Goal: Check status: Check status

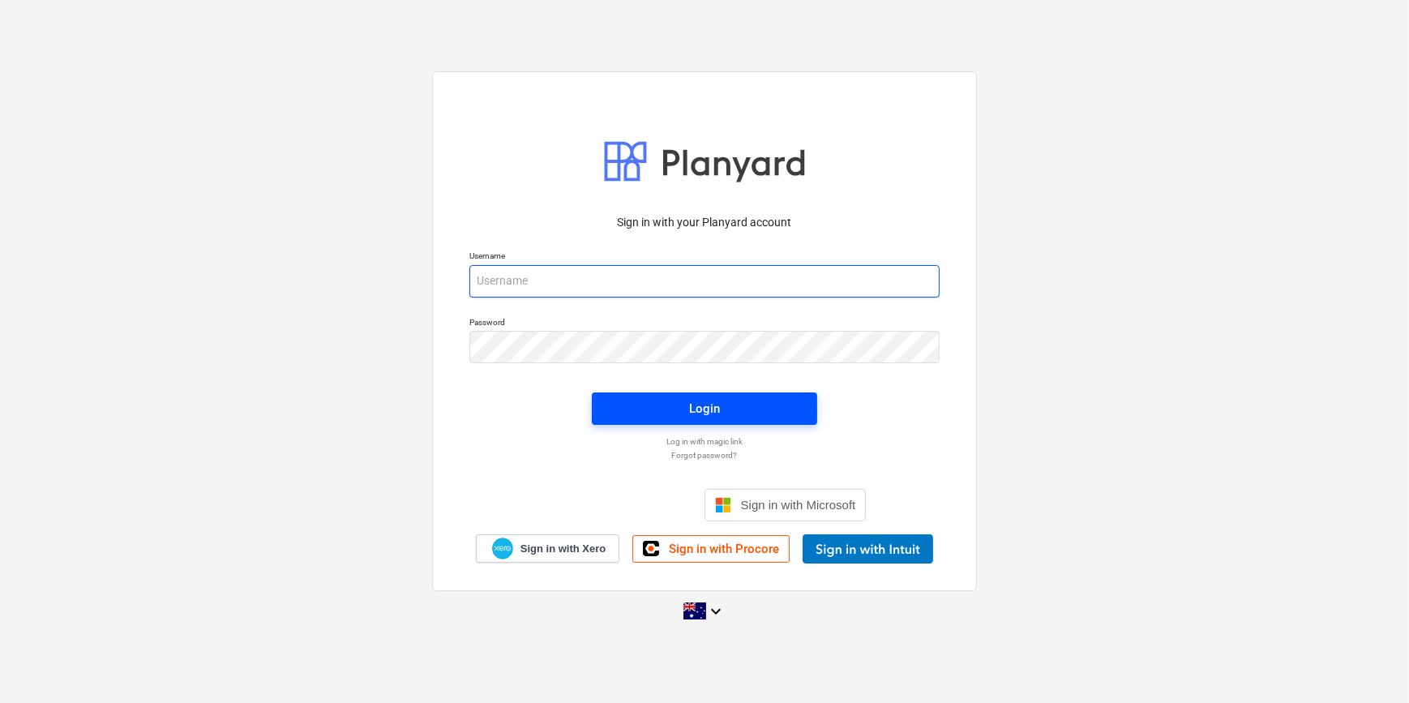
type input "[PERSON_NAME][EMAIL_ADDRESS][DOMAIN_NAME][PERSON_NAME]"
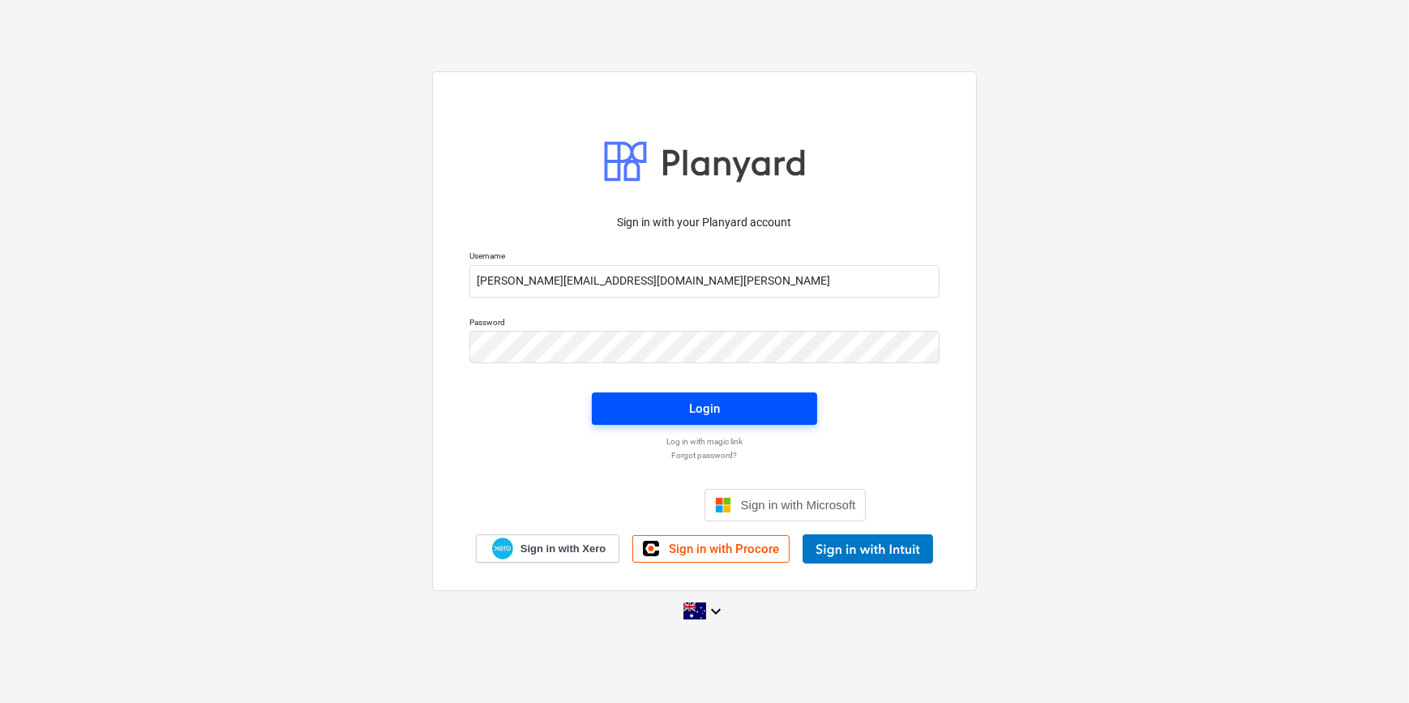
click at [721, 410] on span "Login" at bounding box center [704, 408] width 186 height 21
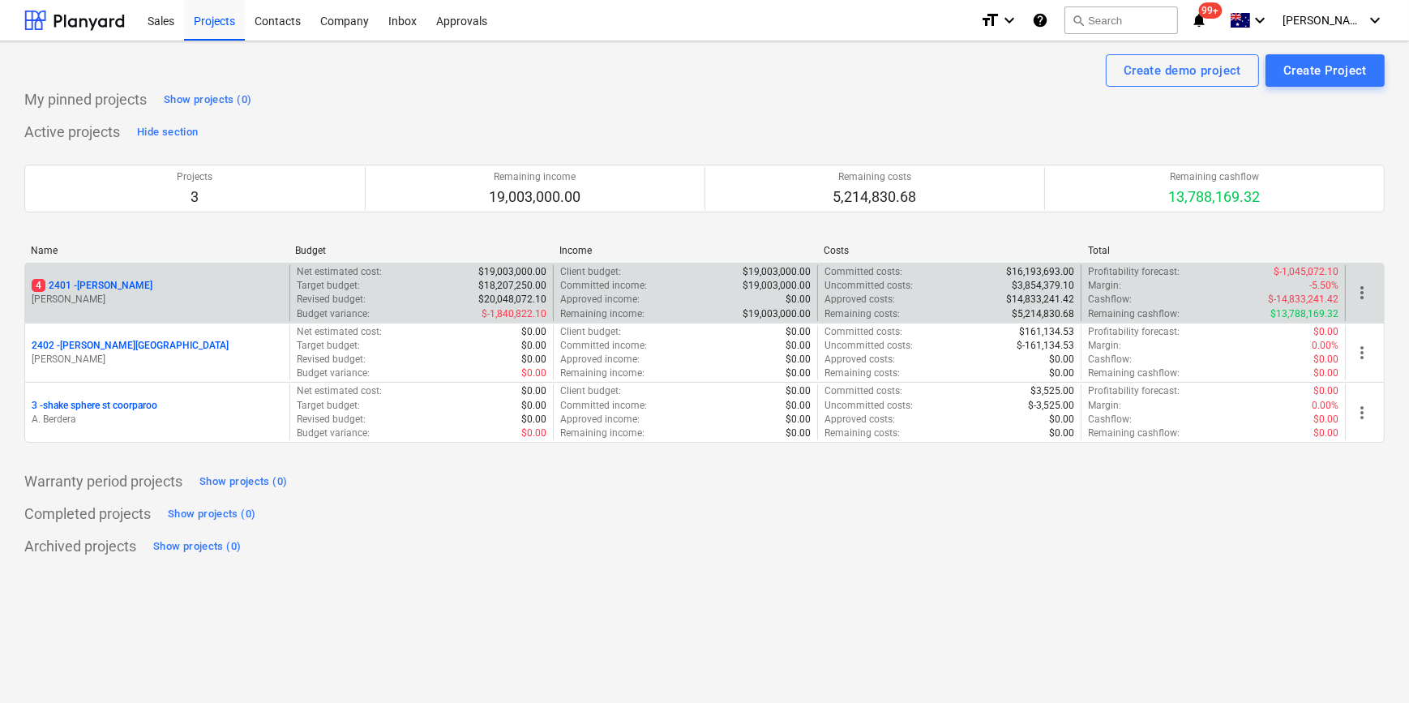
click at [178, 284] on div "4 2401 - [PERSON_NAME]" at bounding box center [157, 286] width 251 height 14
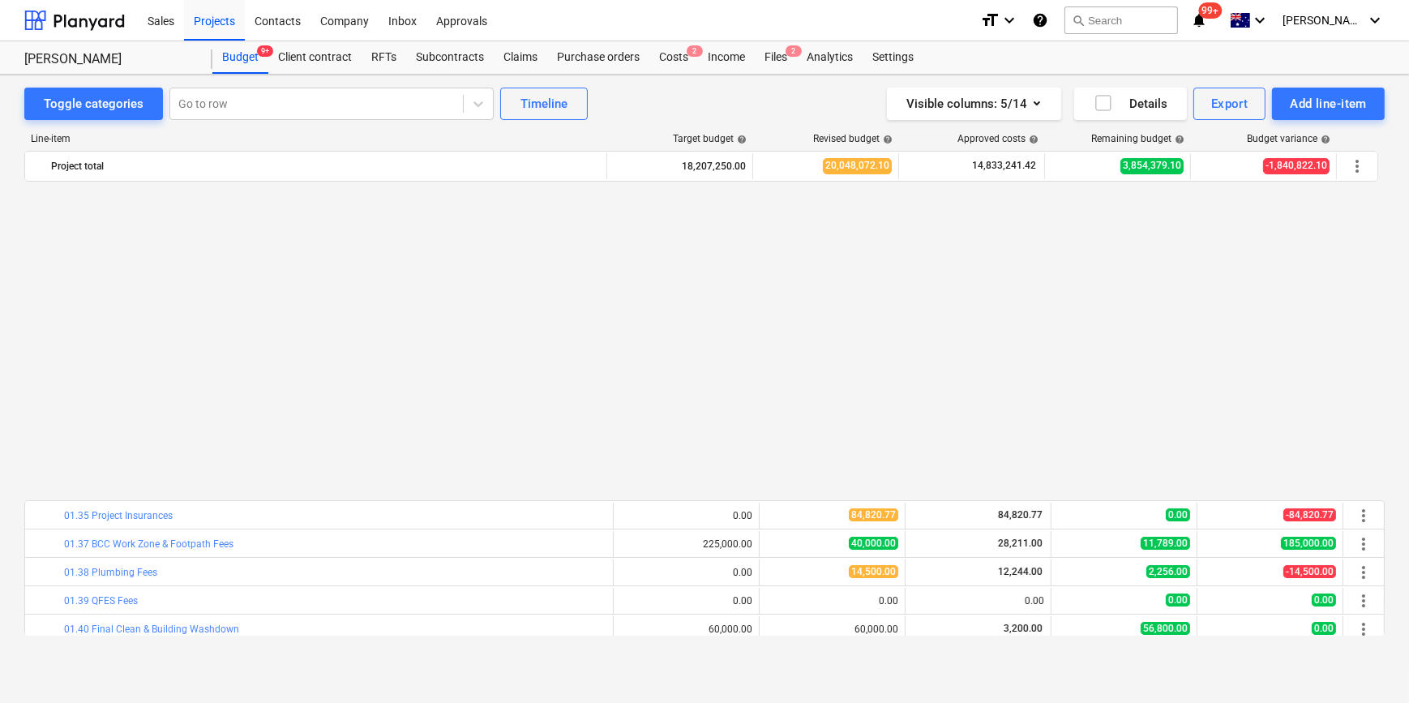
scroll to position [884, 0]
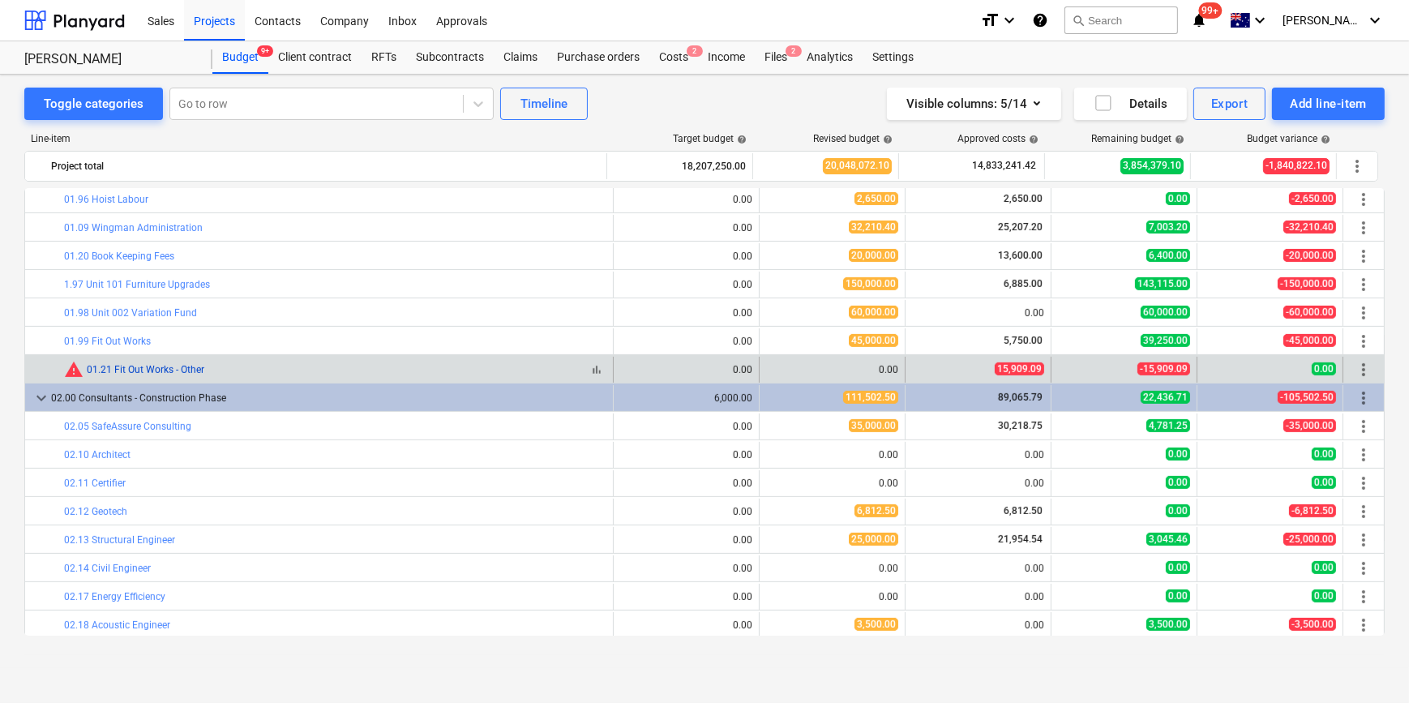
click at [184, 368] on link "01.21 Fit Out Works - Other" at bounding box center [146, 369] width 118 height 11
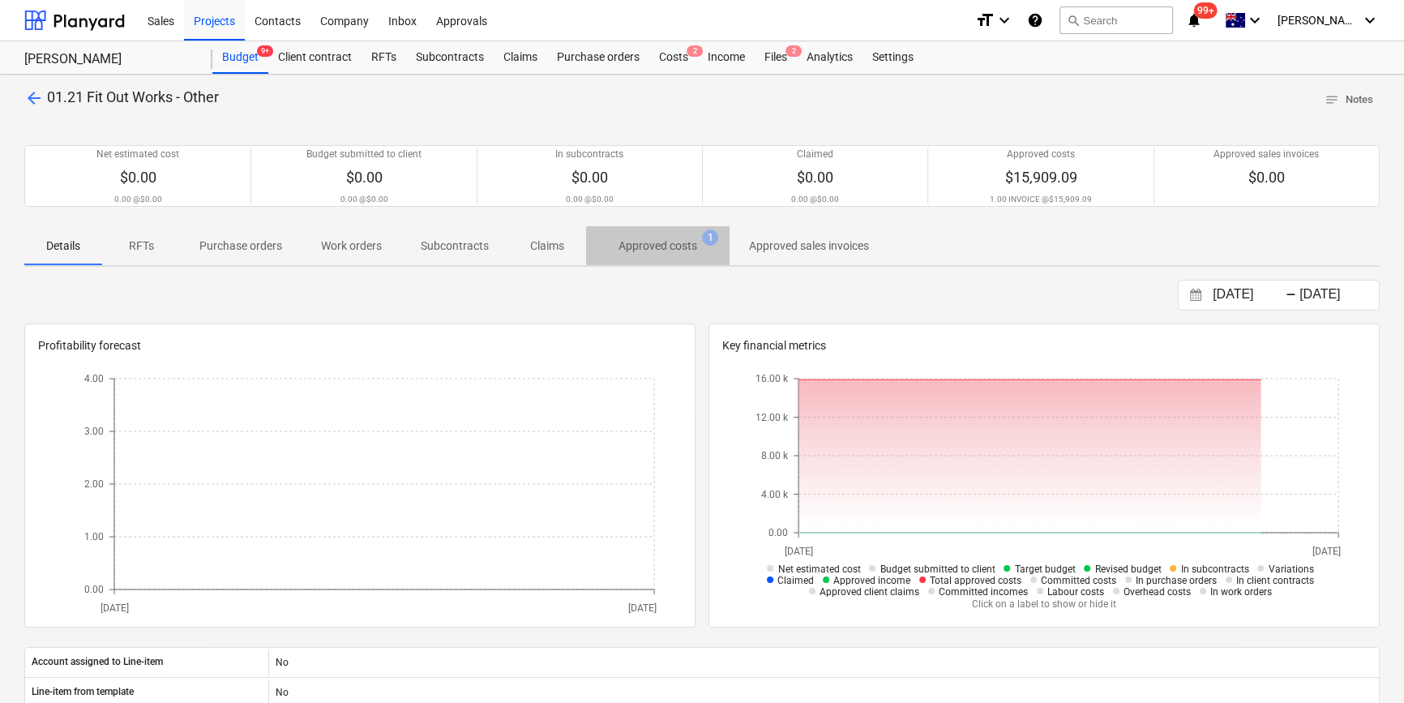
click at [687, 239] on p "Approved costs" at bounding box center [657, 245] width 79 height 17
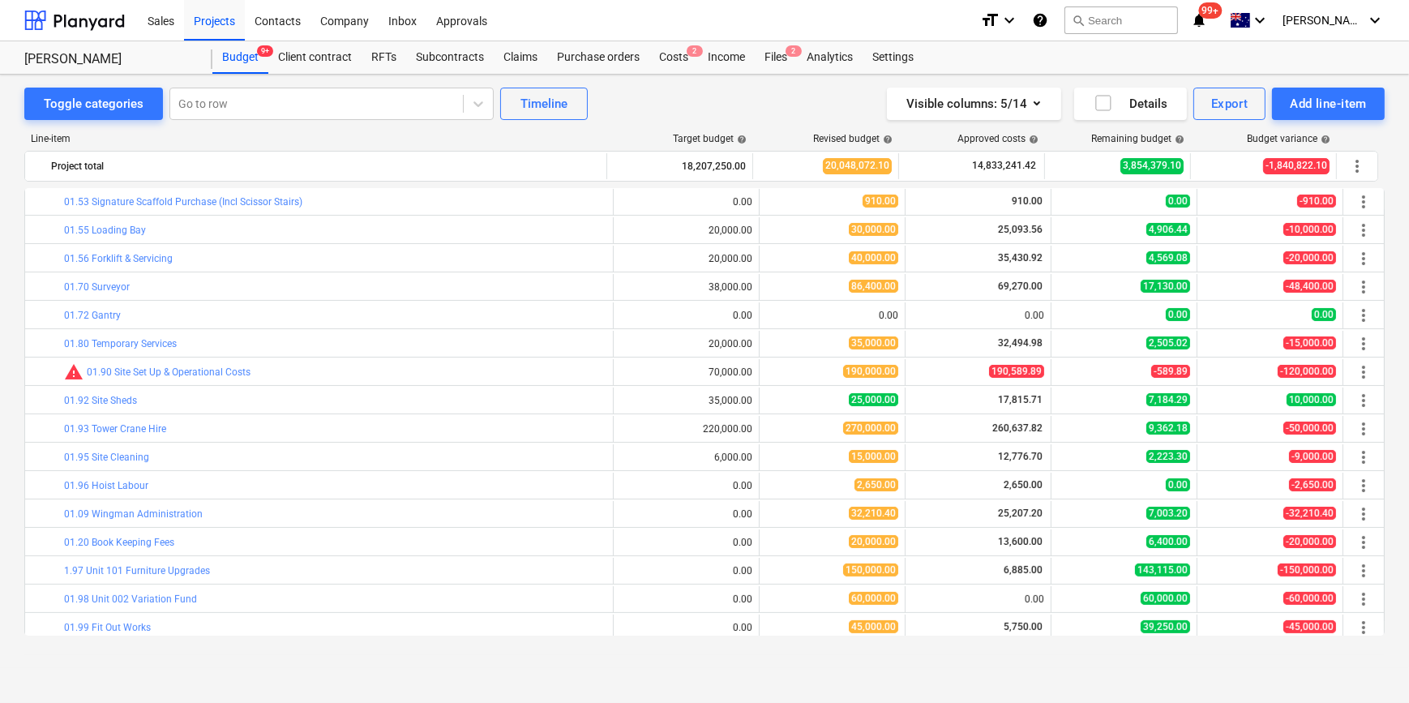
scroll to position [663, 0]
